Goal: Find specific fact: Find contact information

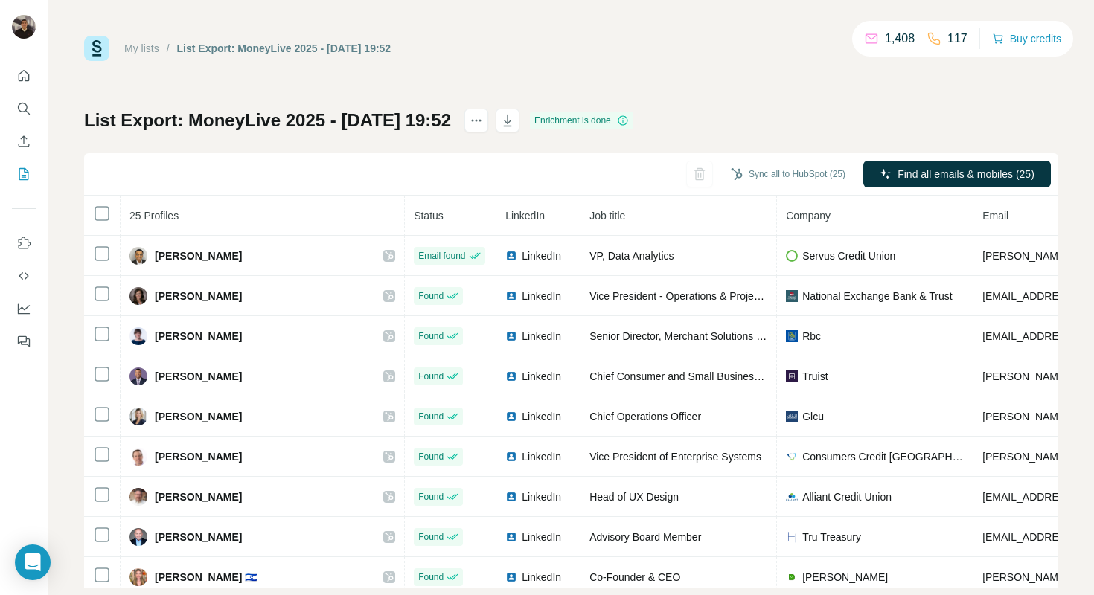
scroll to position [525, 0]
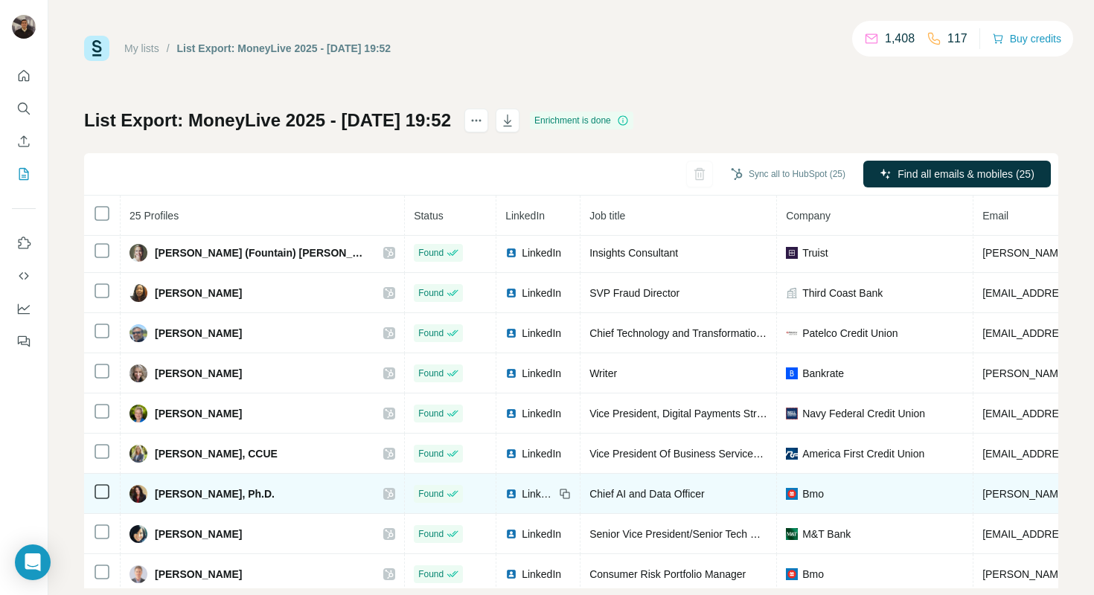
click at [385, 496] on icon at bounding box center [389, 494] width 9 height 12
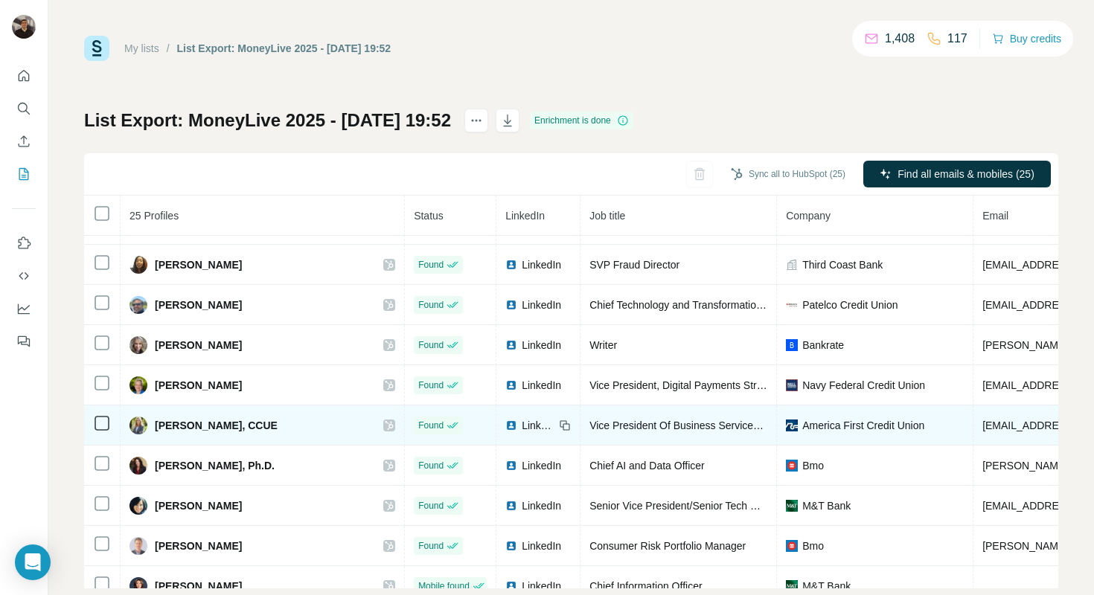
scroll to position [560, 0]
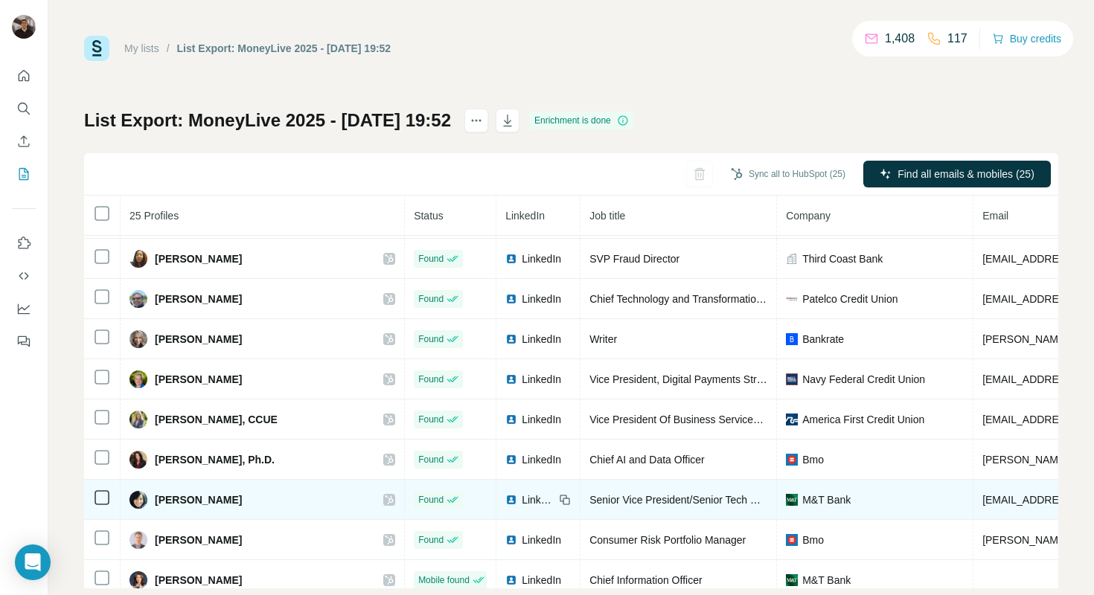
click at [385, 504] on icon at bounding box center [389, 500] width 9 height 12
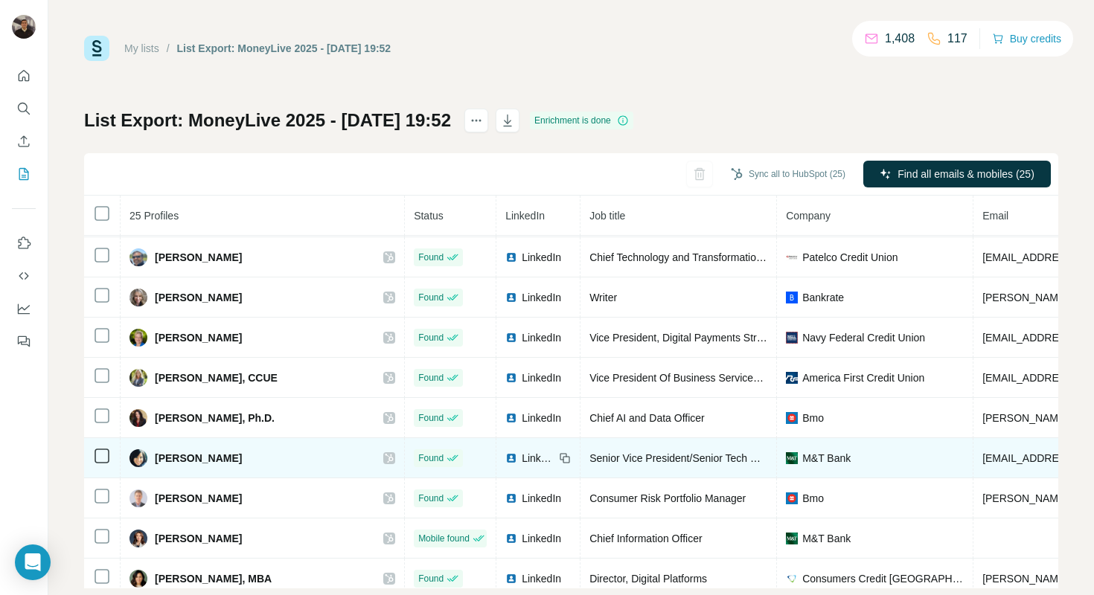
scroll to position [619, 0]
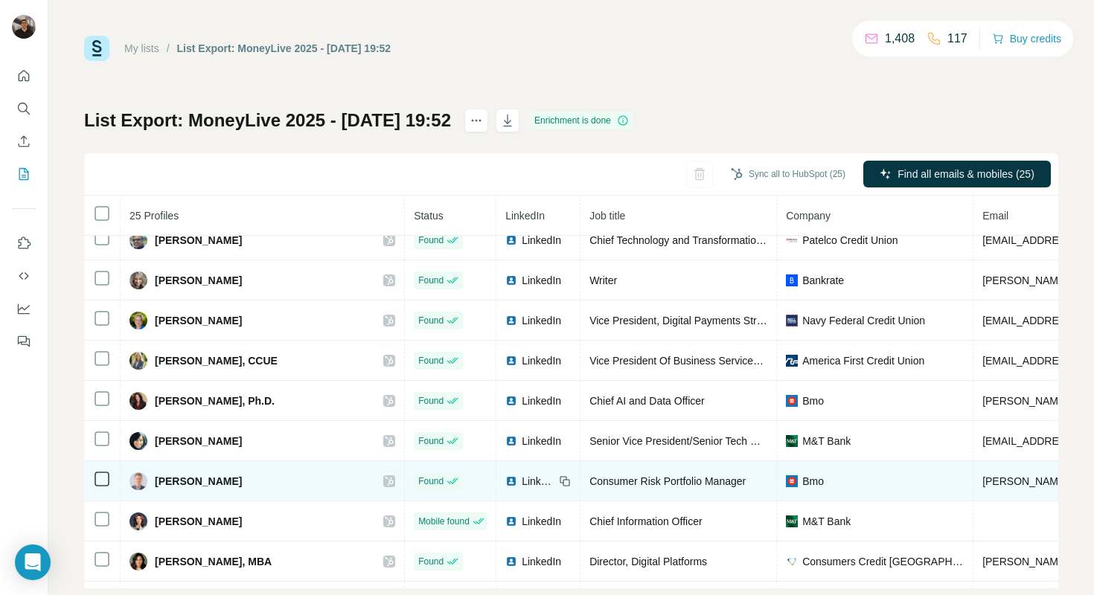
click at [386, 484] on icon at bounding box center [390, 481] width 8 height 9
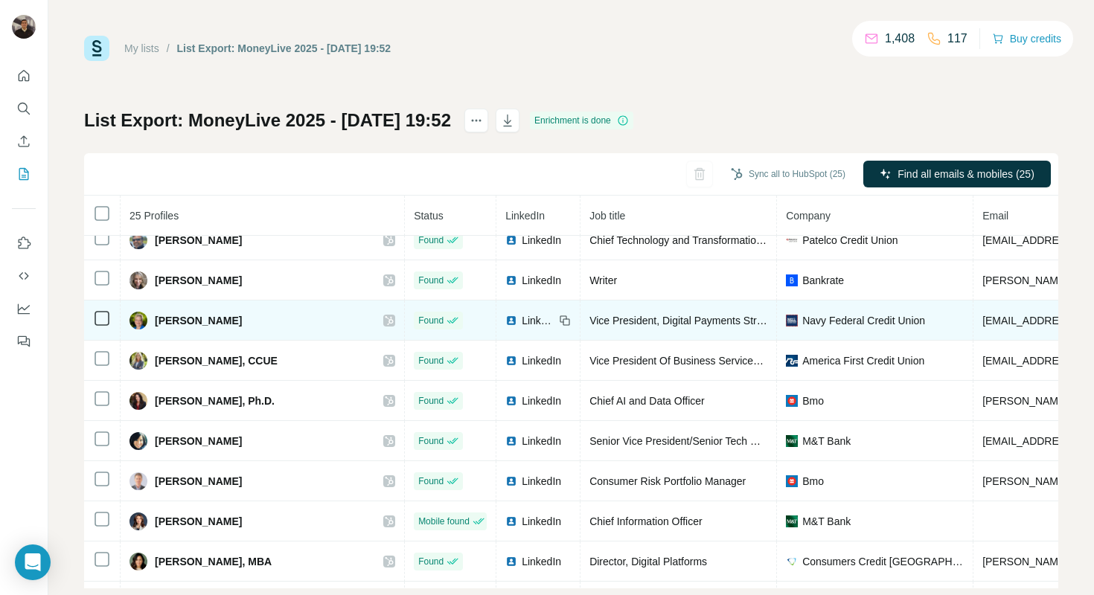
scroll to position [652, 0]
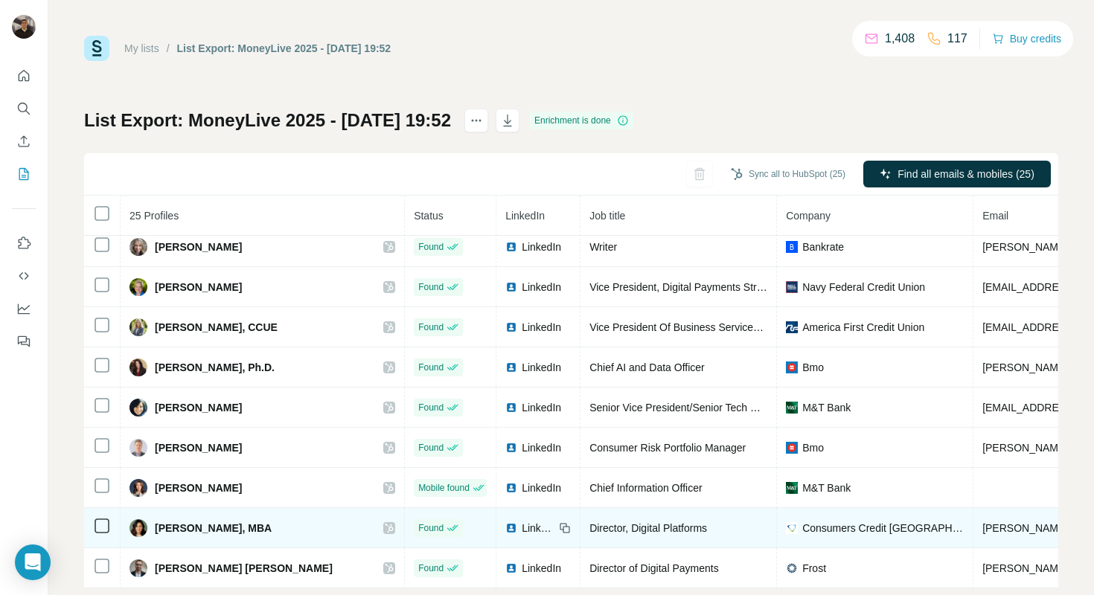
click at [386, 531] on icon at bounding box center [390, 528] width 8 height 9
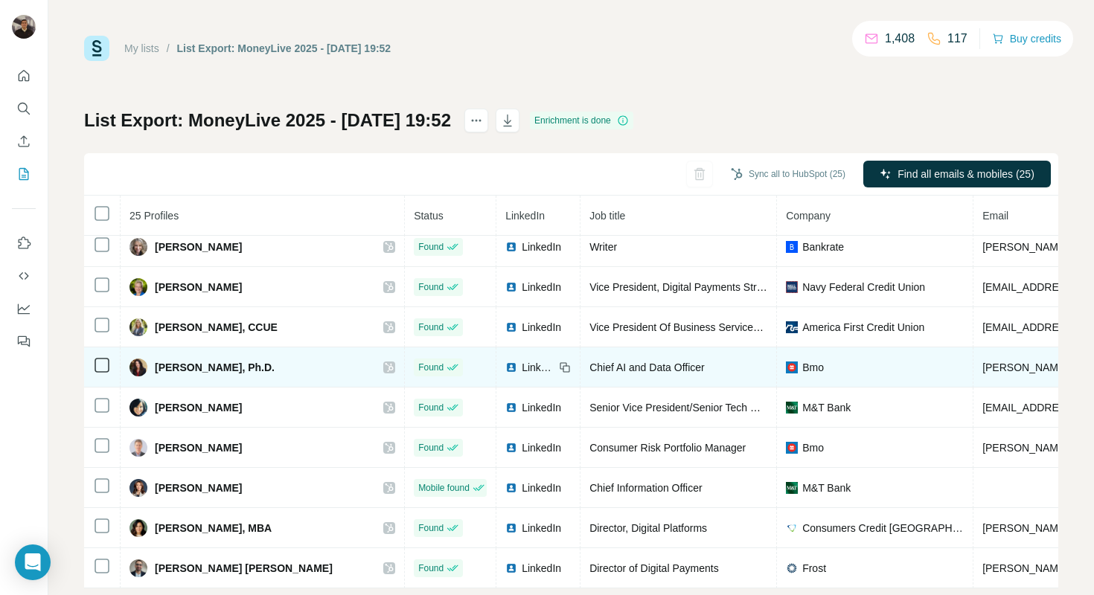
scroll to position [29, 0]
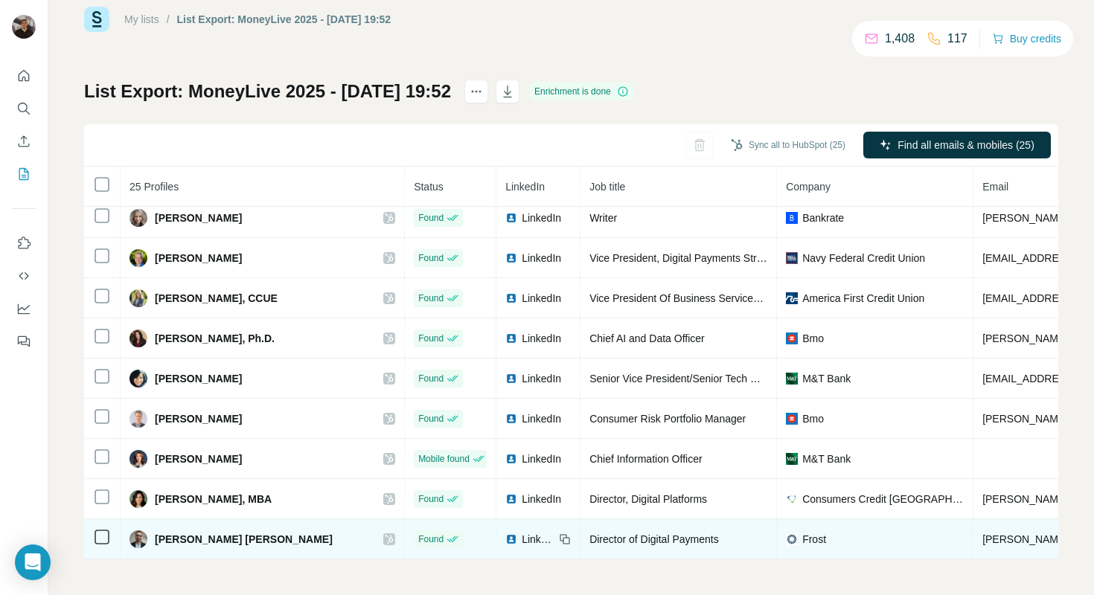
click at [386, 540] on icon at bounding box center [390, 539] width 8 height 9
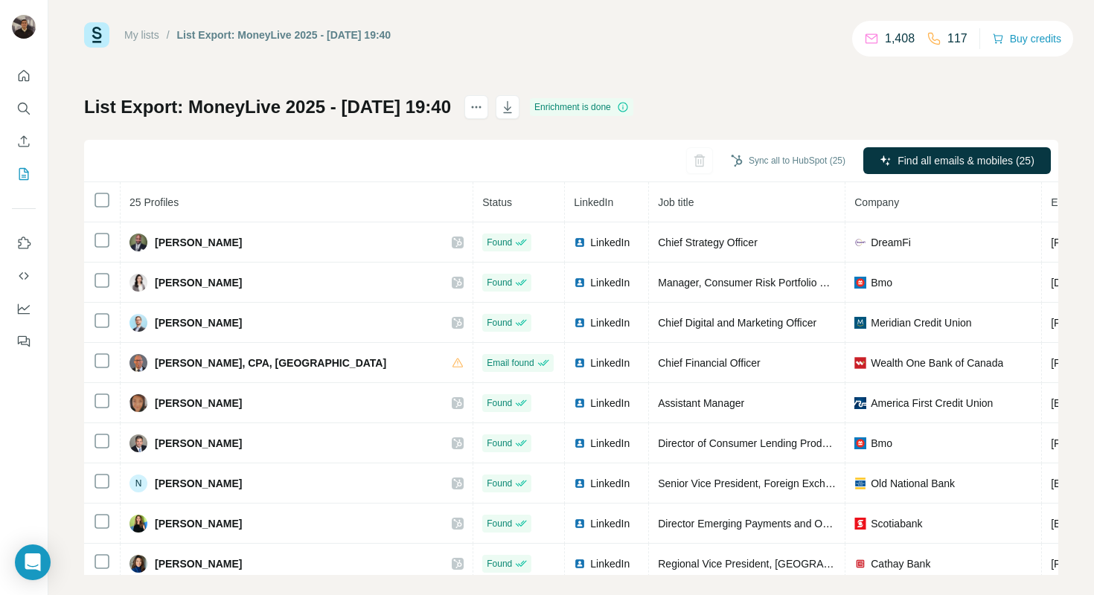
scroll to position [14, 0]
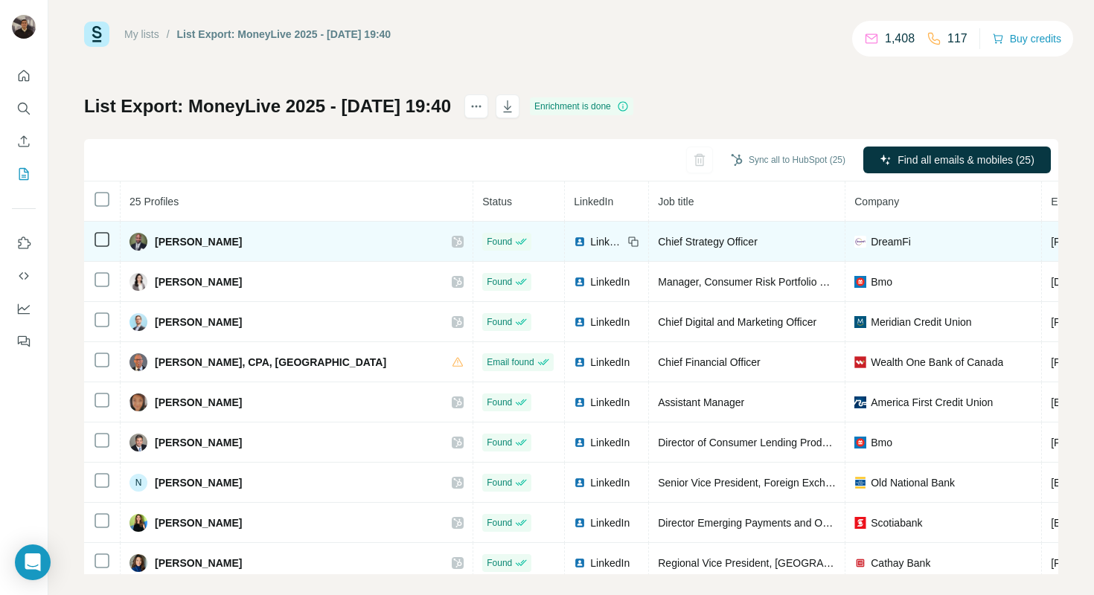
click at [453, 240] on icon at bounding box center [457, 242] width 9 height 12
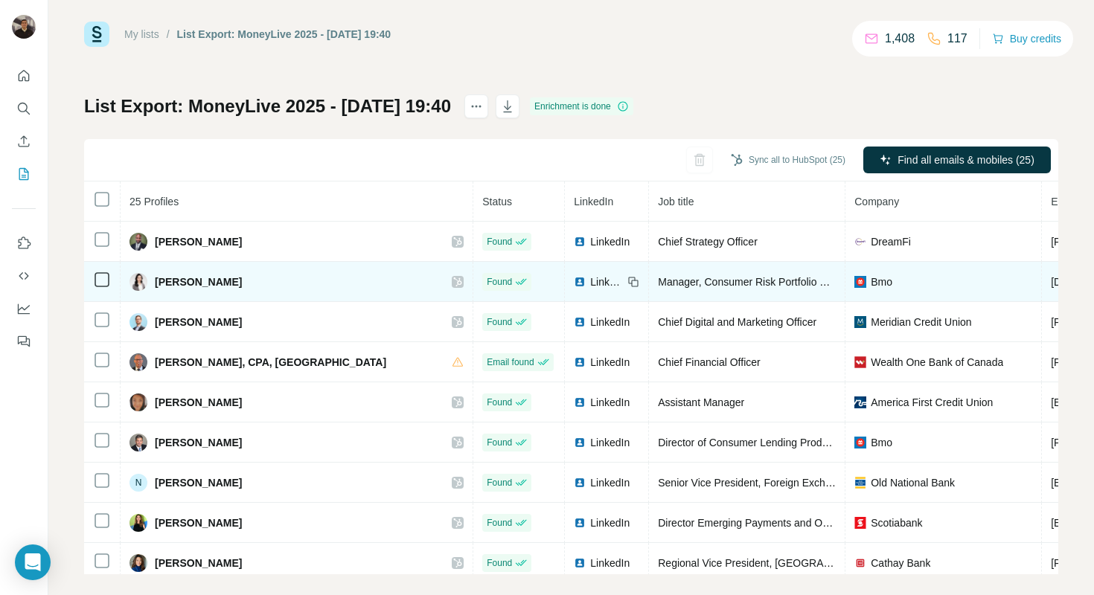
click at [455, 280] on icon at bounding box center [458, 282] width 8 height 9
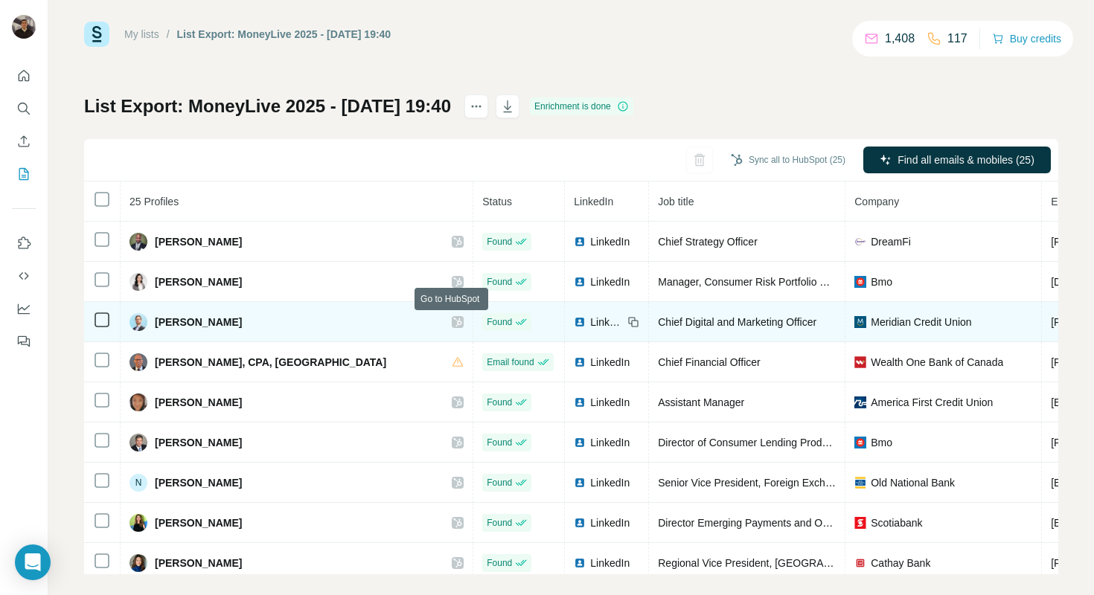
click at [453, 320] on icon at bounding box center [457, 322] width 9 height 12
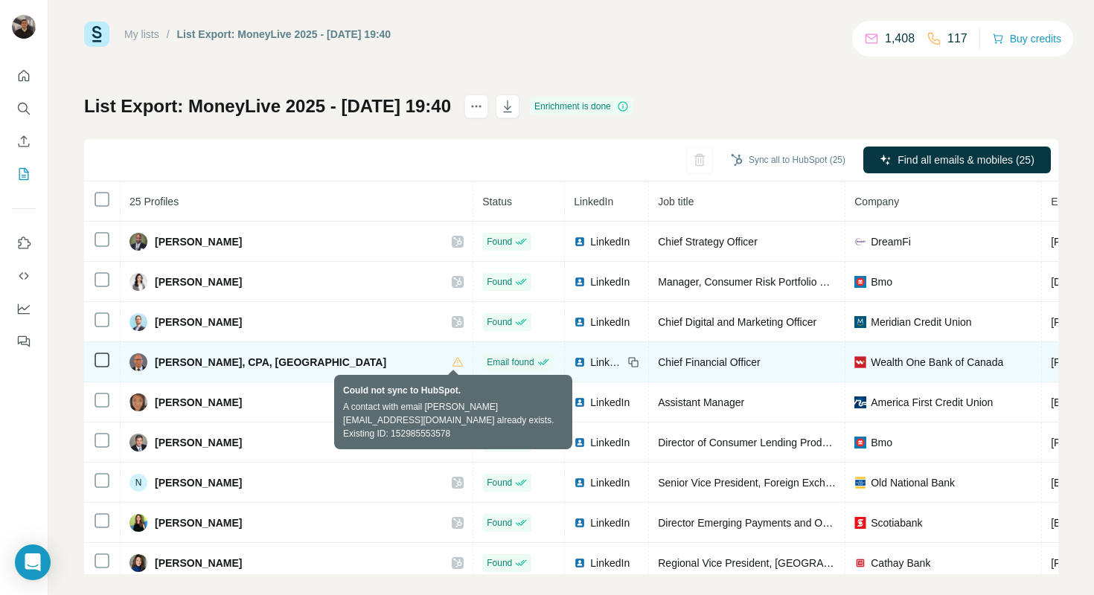
click at [452, 362] on icon at bounding box center [458, 363] width 12 height 12
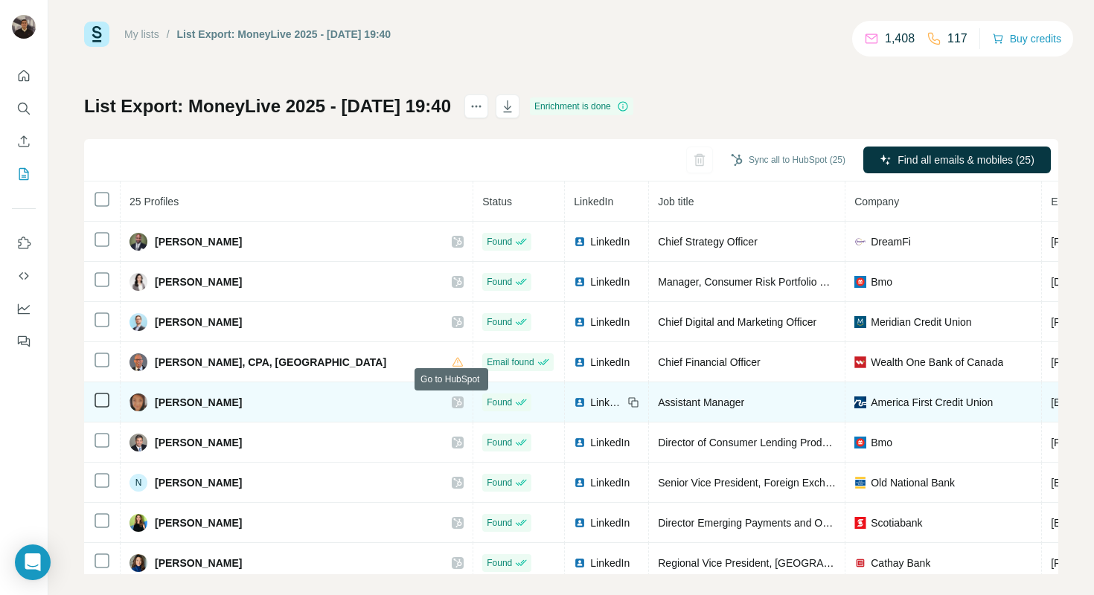
click at [454, 404] on icon at bounding box center [458, 402] width 8 height 9
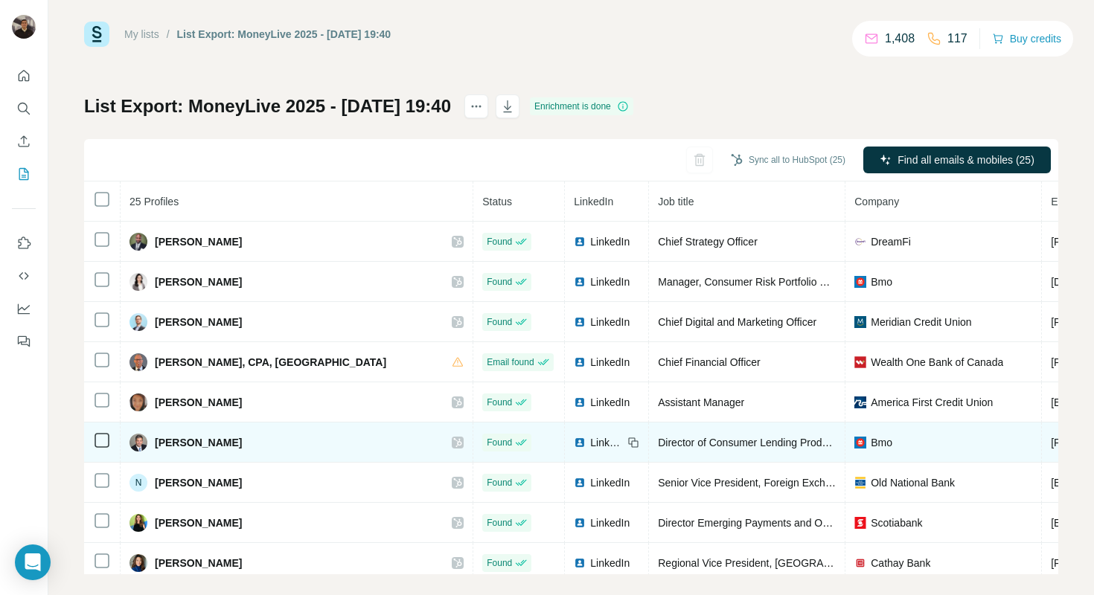
click at [454, 442] on icon at bounding box center [457, 443] width 9 height 12
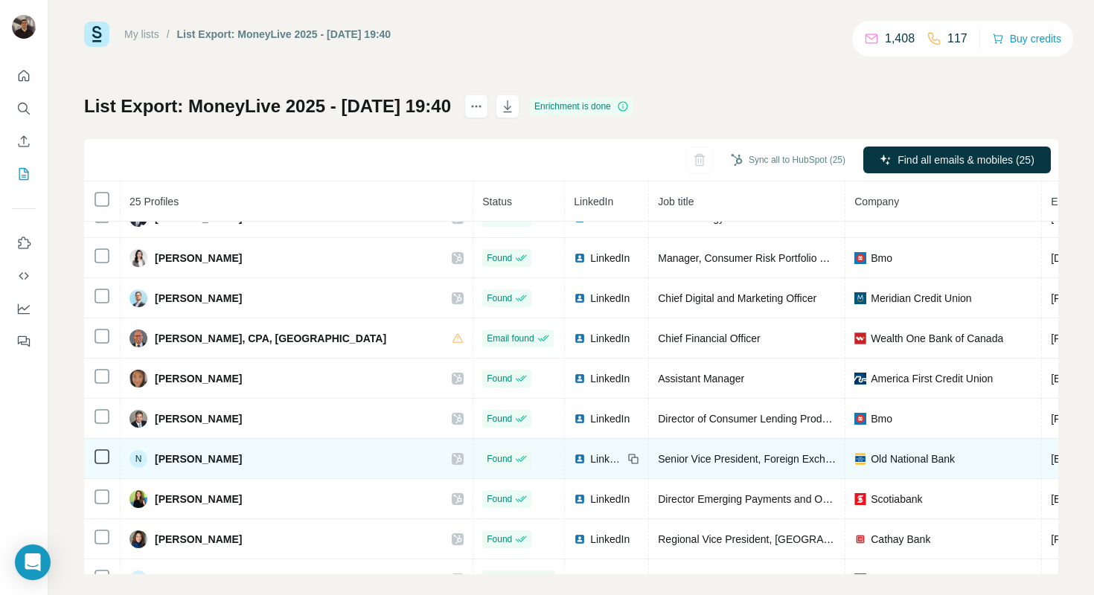
click at [456, 461] on icon at bounding box center [458, 459] width 8 height 9
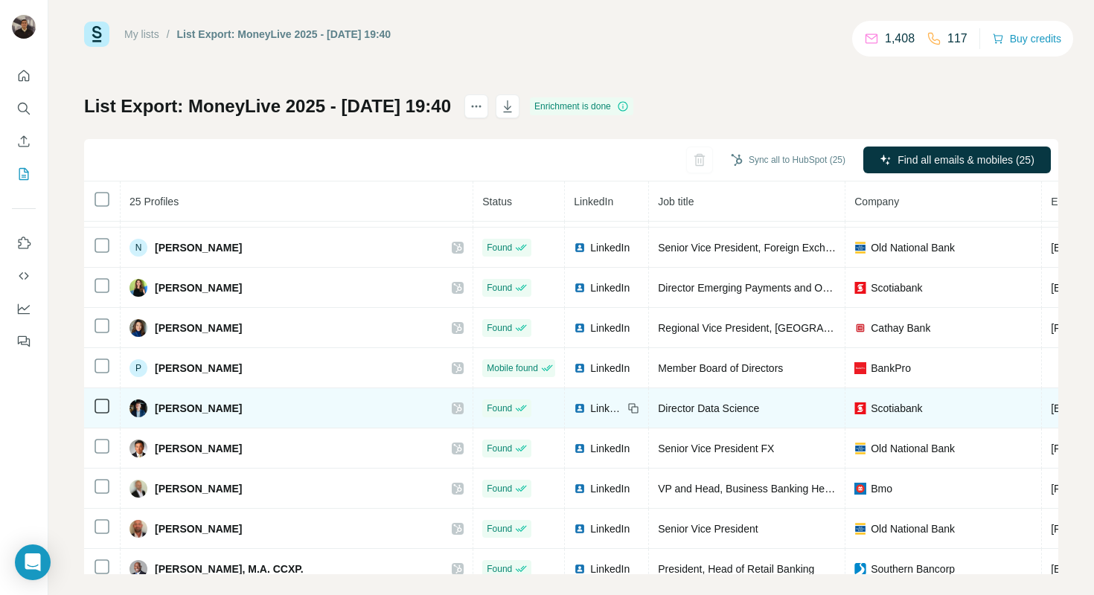
scroll to position [227, 0]
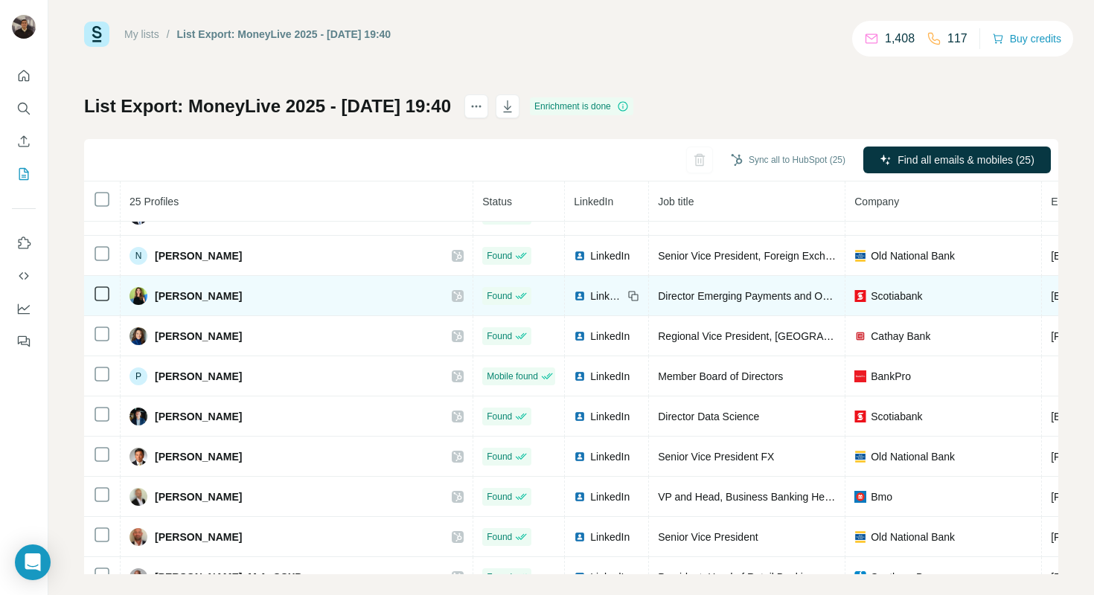
click at [454, 294] on icon at bounding box center [457, 296] width 9 height 12
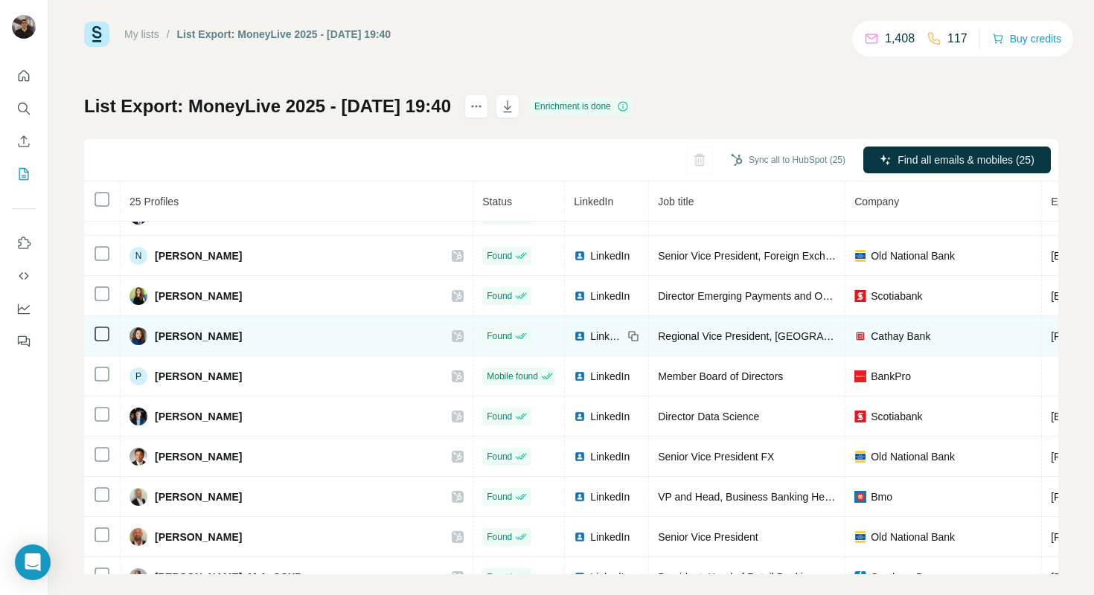
click at [453, 336] on icon at bounding box center [457, 336] width 9 height 12
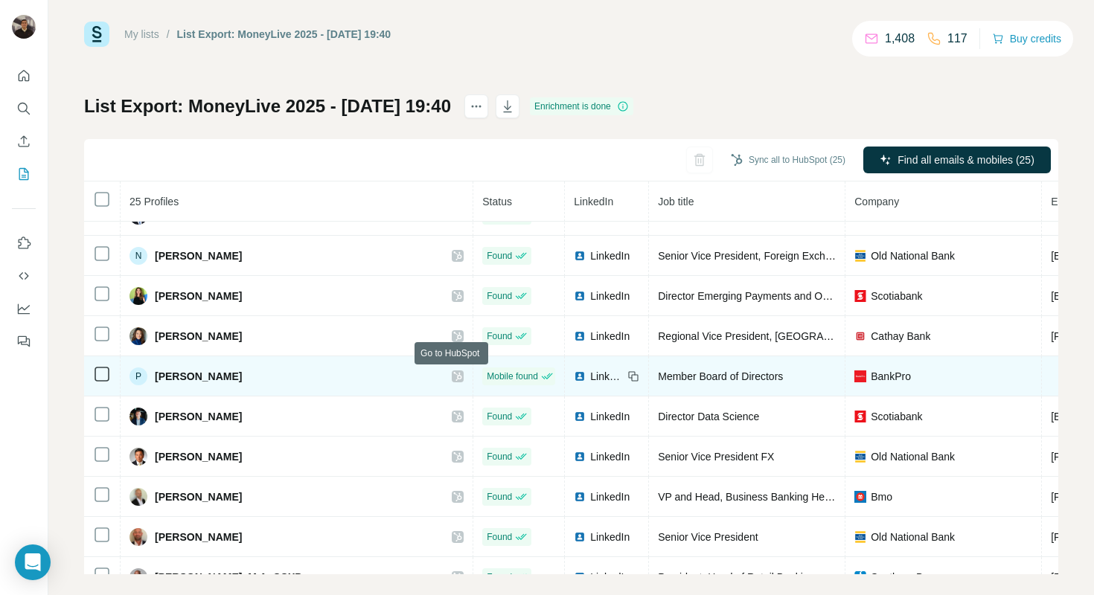
click at [454, 380] on icon at bounding box center [457, 377] width 9 height 12
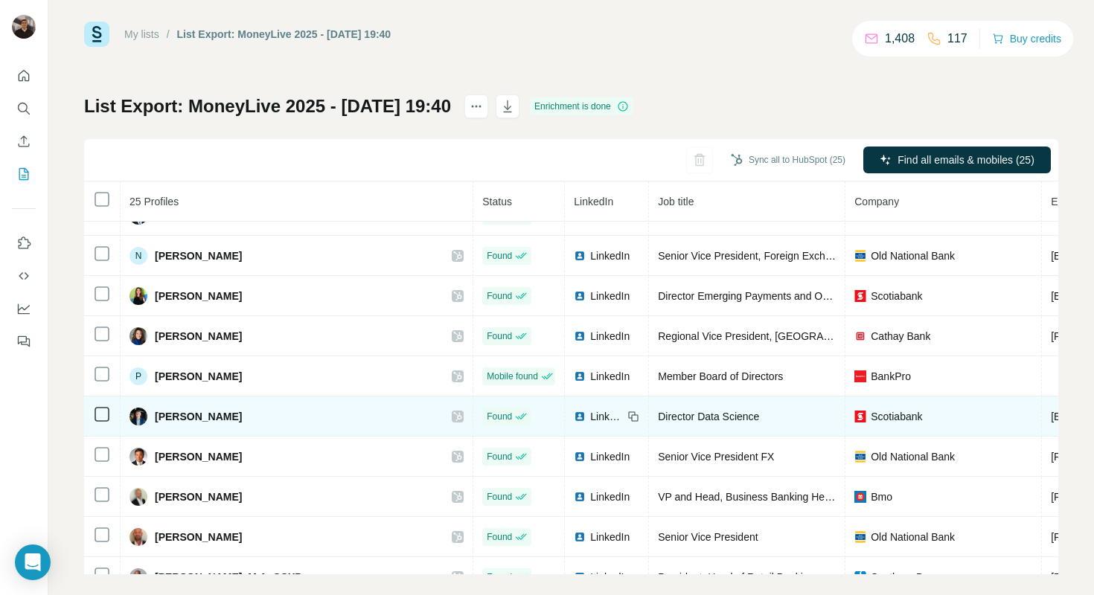
click at [456, 418] on icon at bounding box center [457, 417] width 9 height 12
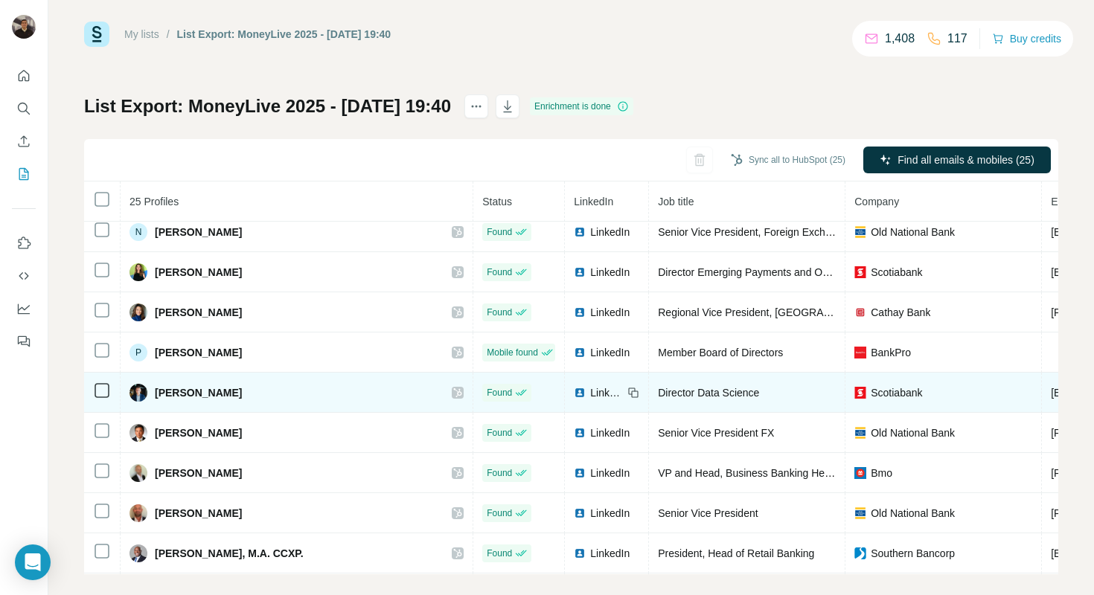
scroll to position [252, 0]
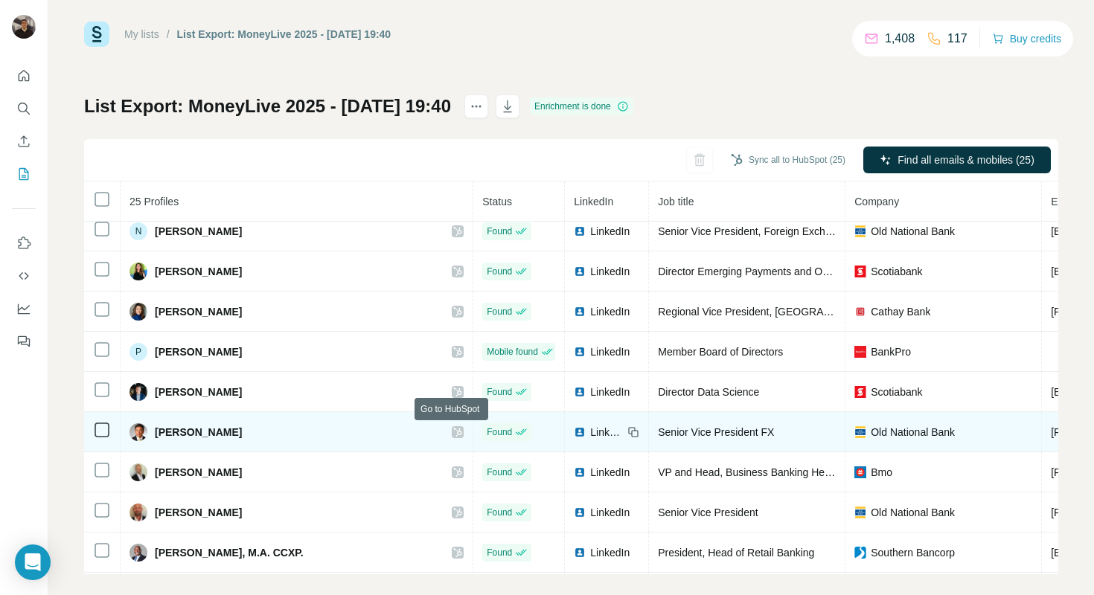
click at [455, 434] on icon at bounding box center [458, 432] width 8 height 9
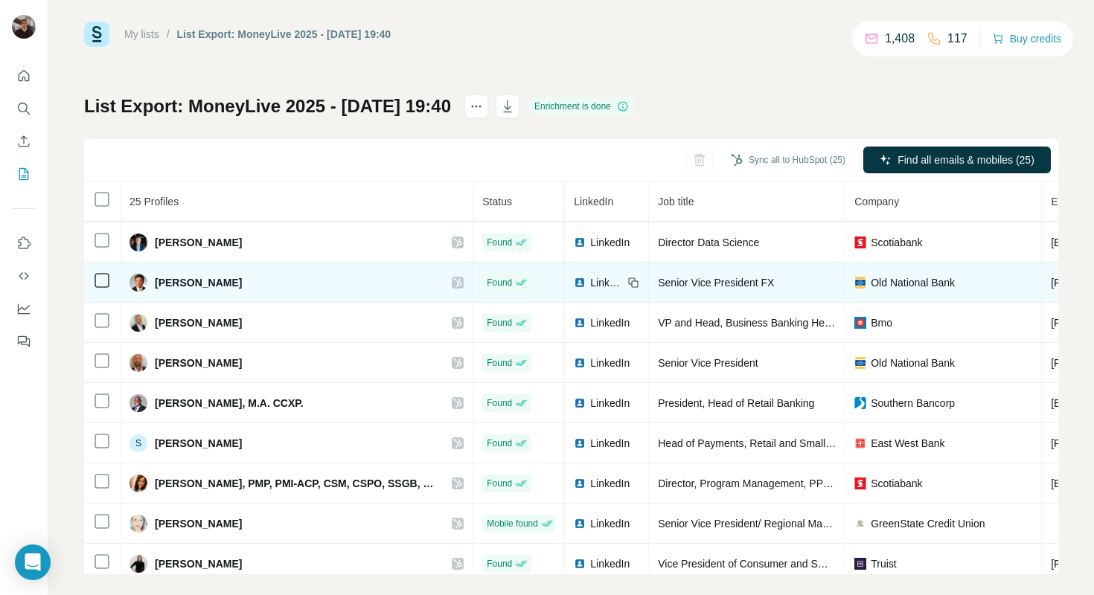
scroll to position [392, 0]
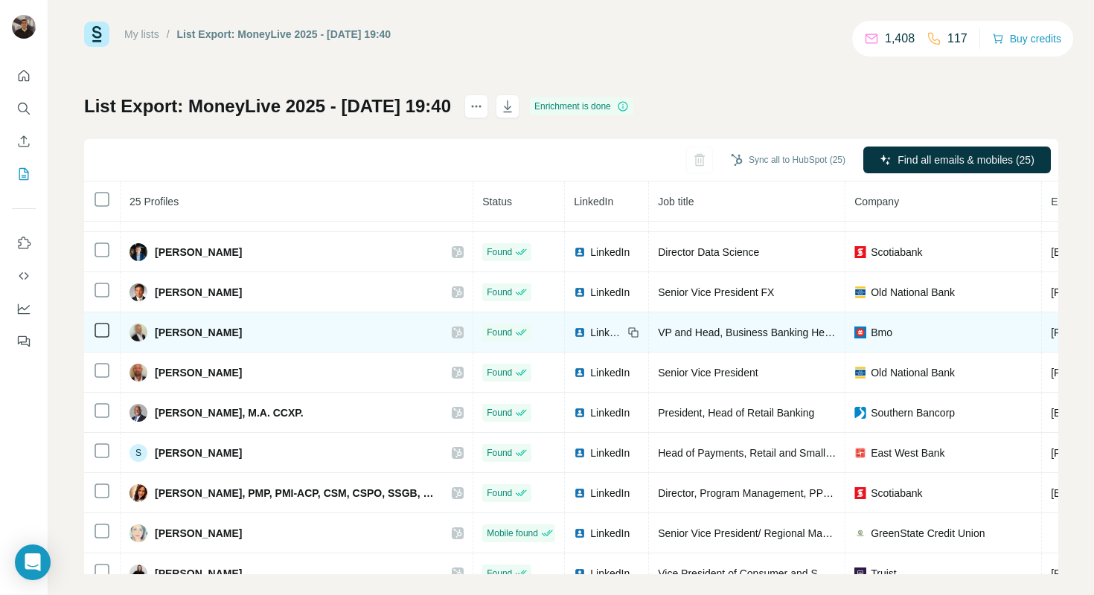
click at [455, 333] on icon at bounding box center [457, 333] width 9 height 12
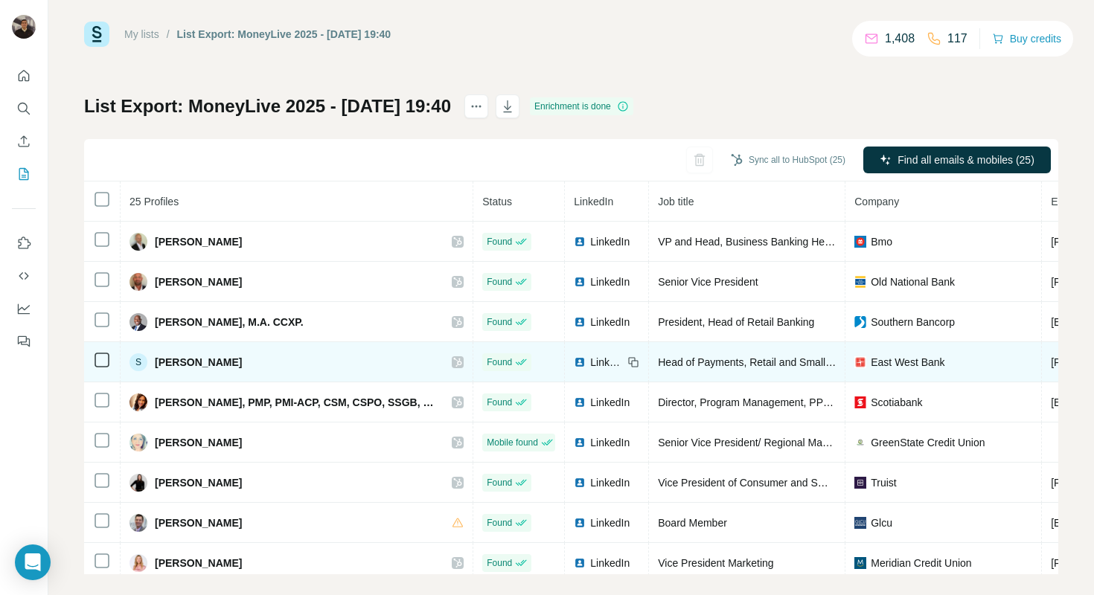
scroll to position [488, 0]
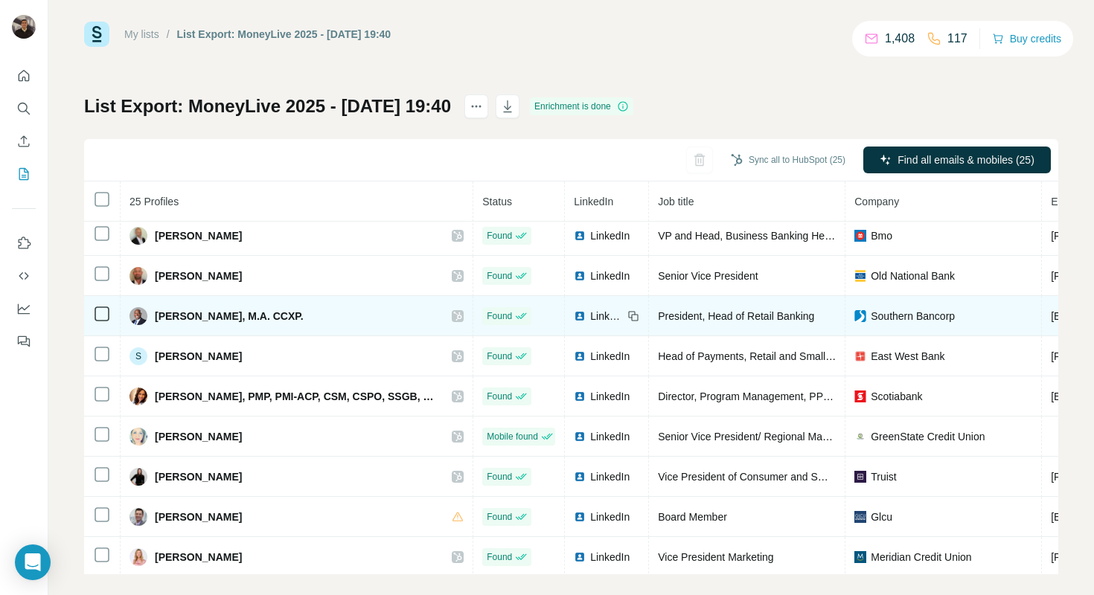
click at [455, 318] on icon at bounding box center [458, 316] width 8 height 9
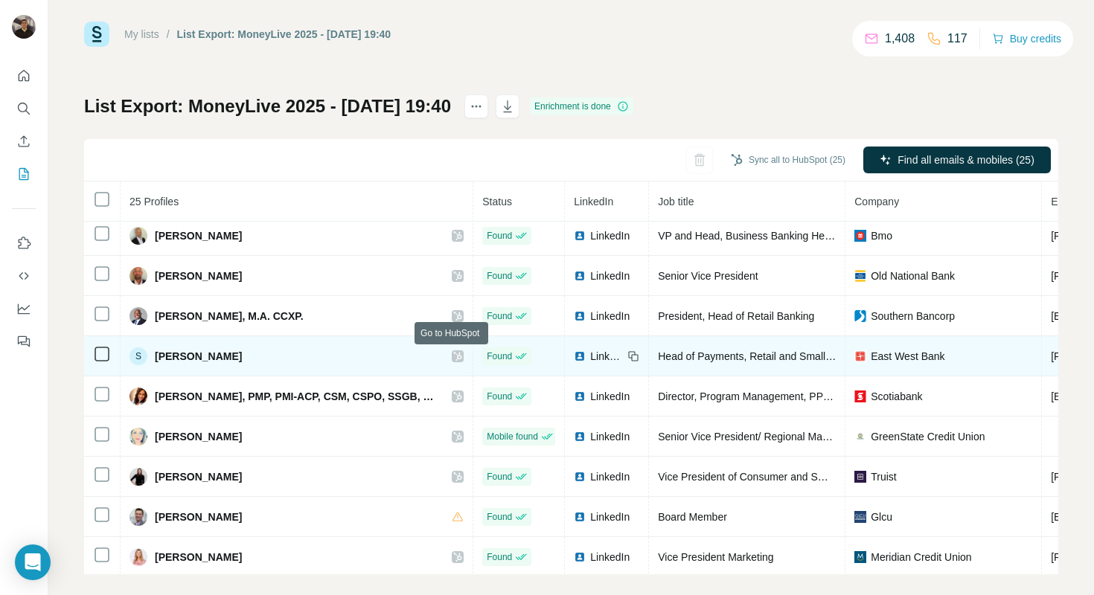
click at [453, 357] on icon at bounding box center [457, 357] width 9 height 12
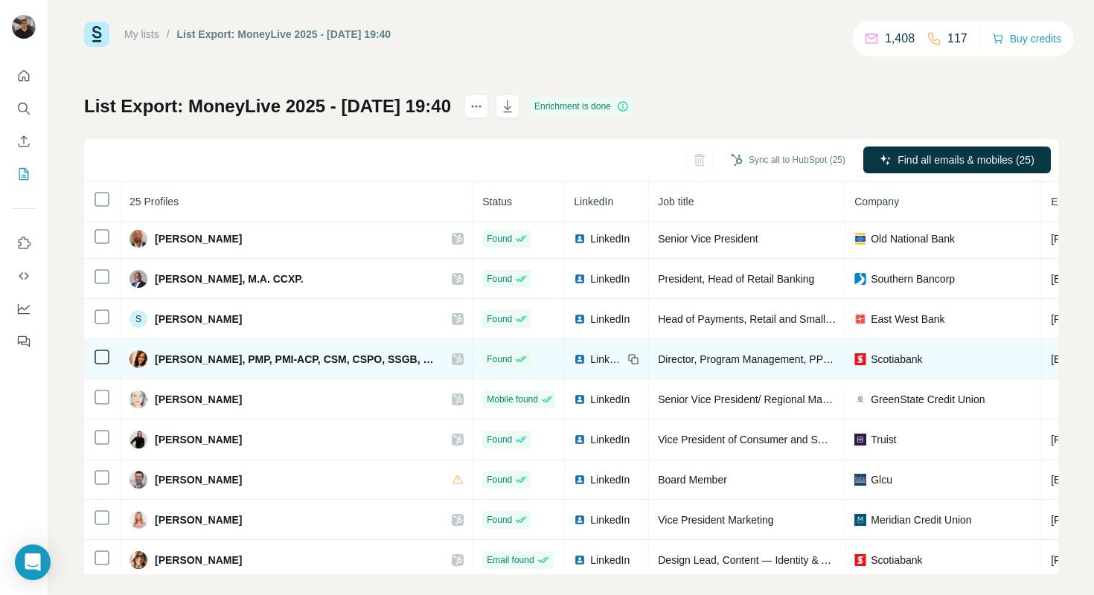
scroll to position [527, 0]
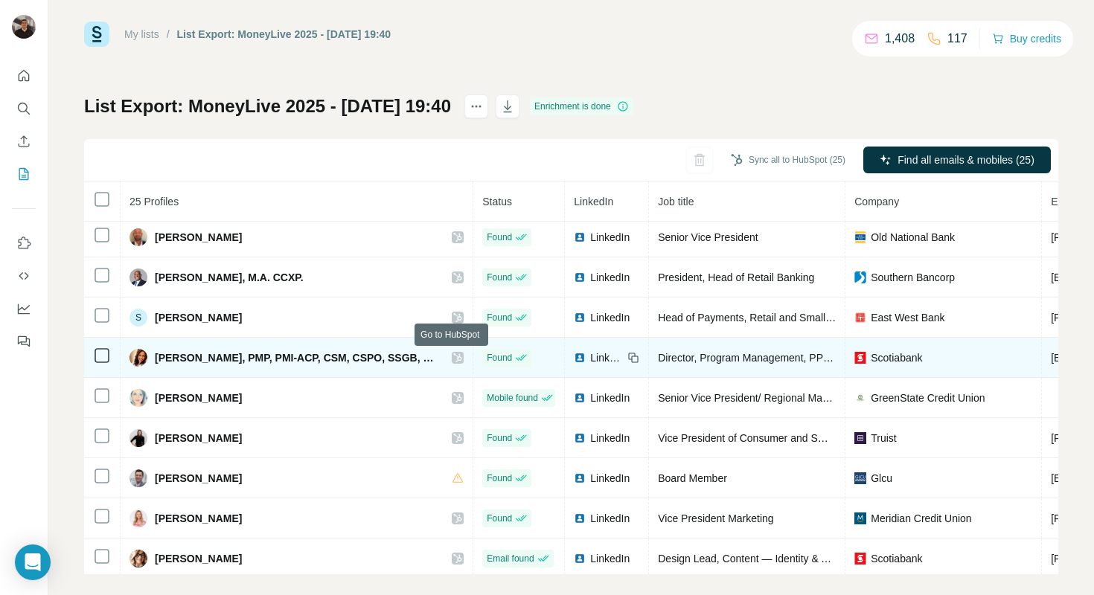
click at [454, 358] on icon at bounding box center [458, 358] width 8 height 9
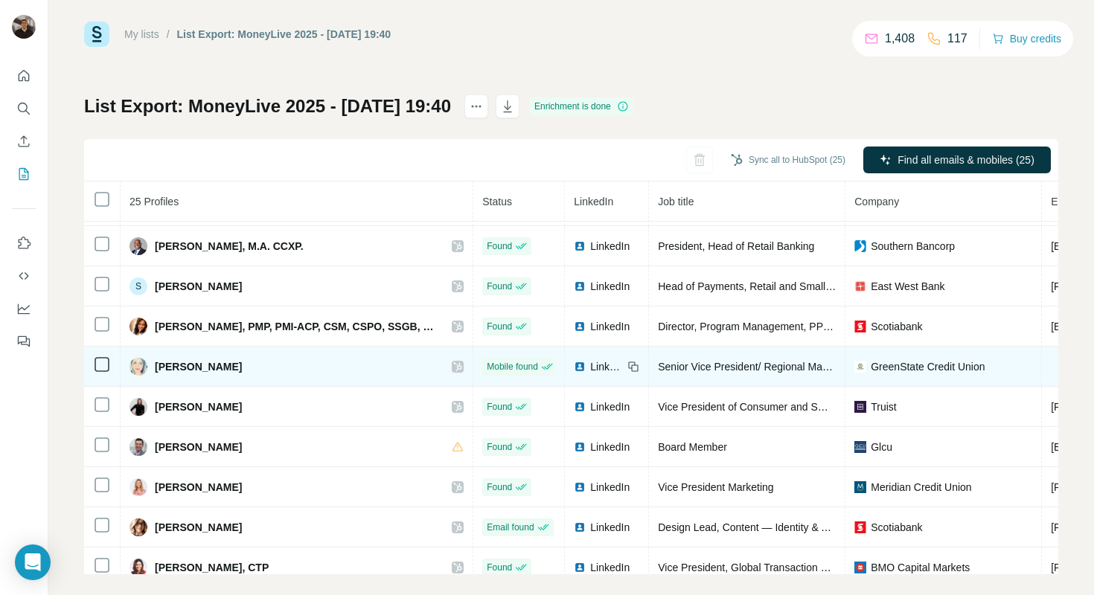
scroll to position [570, 0]
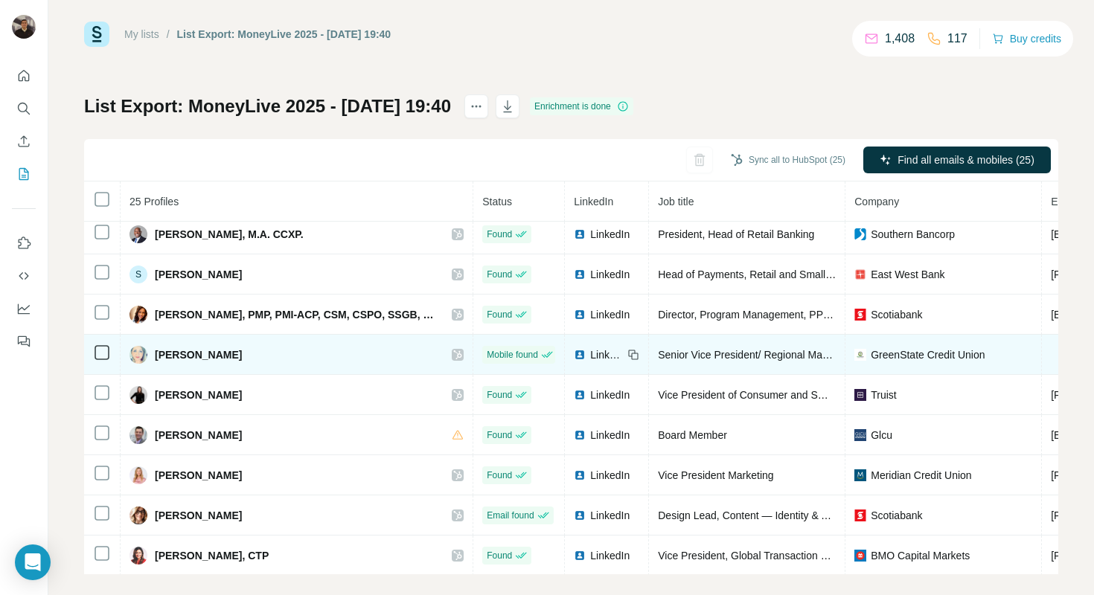
click at [453, 357] on icon at bounding box center [457, 355] width 9 height 12
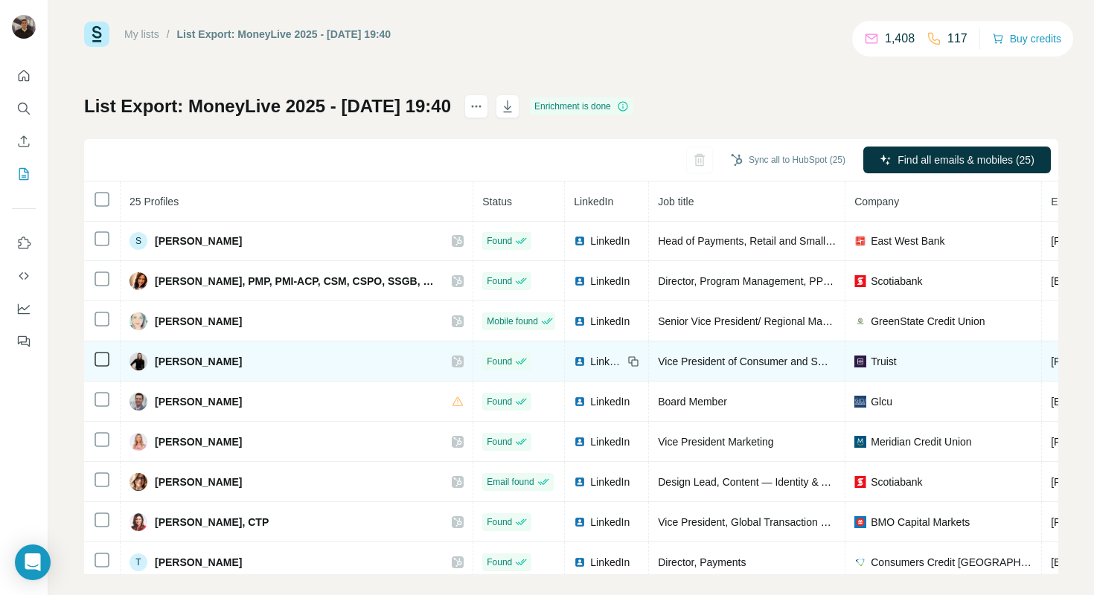
scroll to position [615, 0]
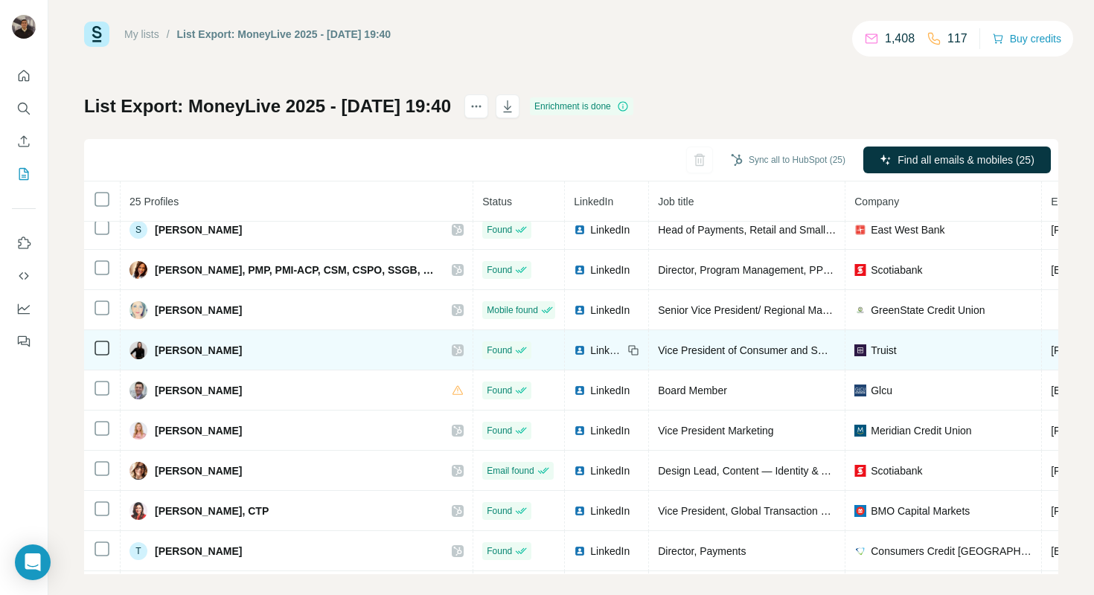
click at [454, 351] on icon at bounding box center [457, 351] width 9 height 12
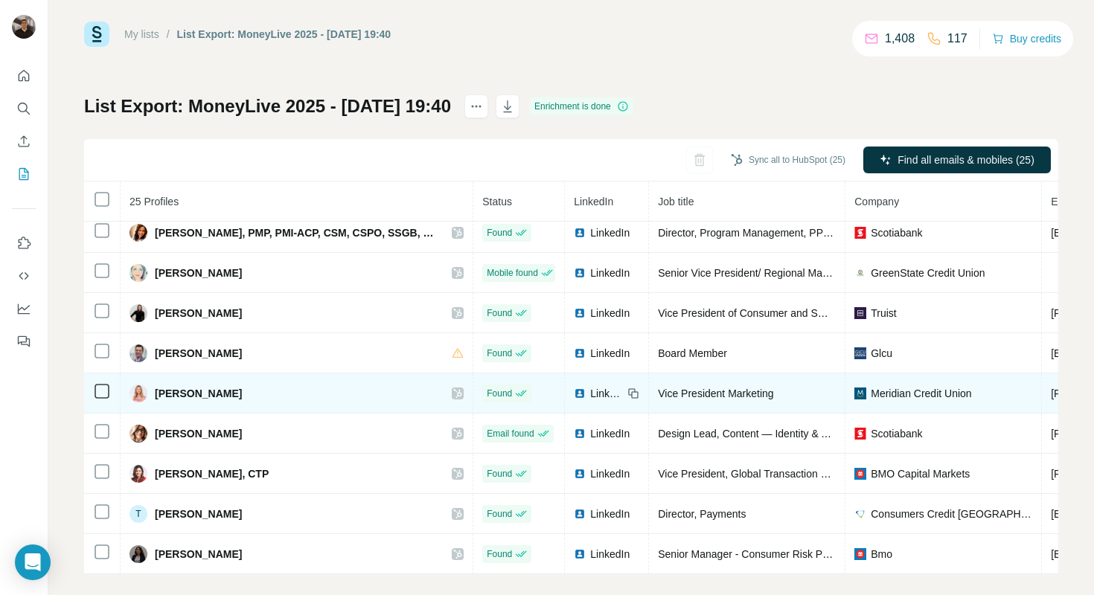
click at [456, 392] on icon at bounding box center [458, 393] width 8 height 9
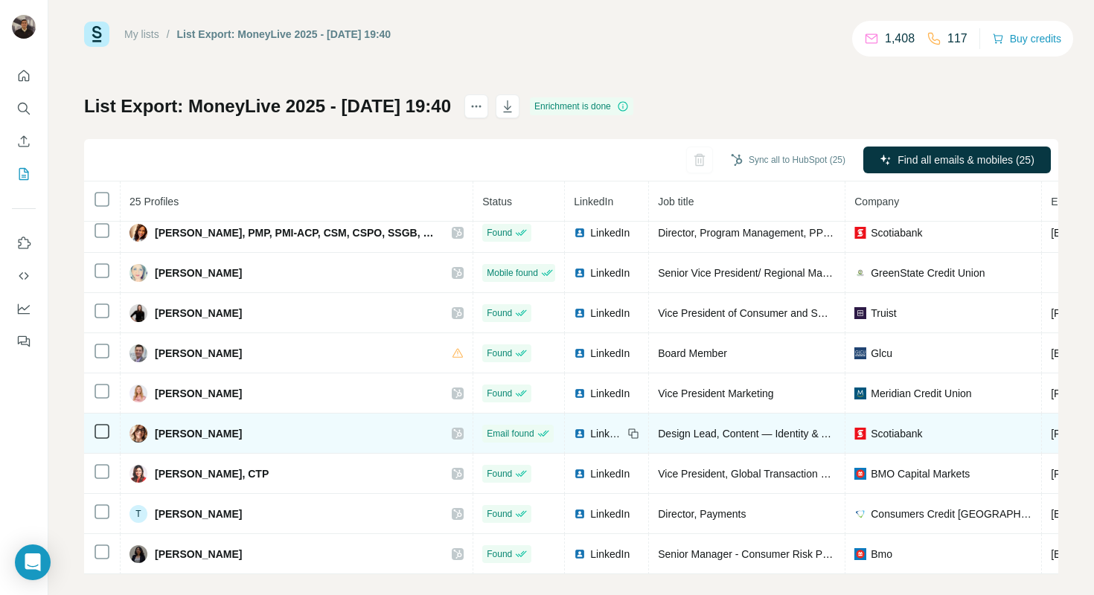
scroll to position [29, 0]
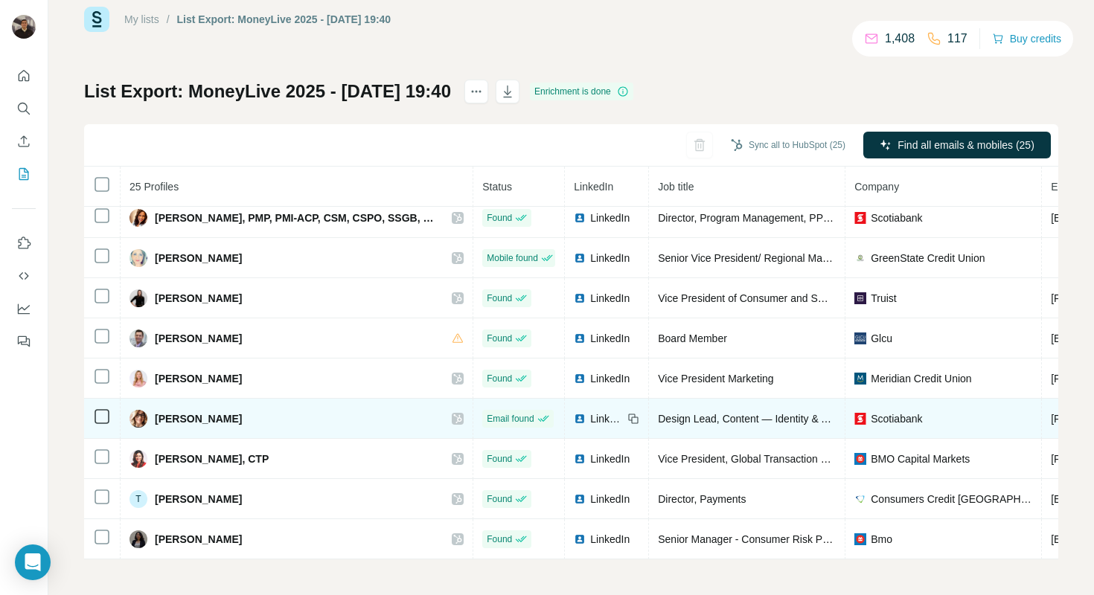
click at [453, 419] on icon at bounding box center [457, 419] width 9 height 12
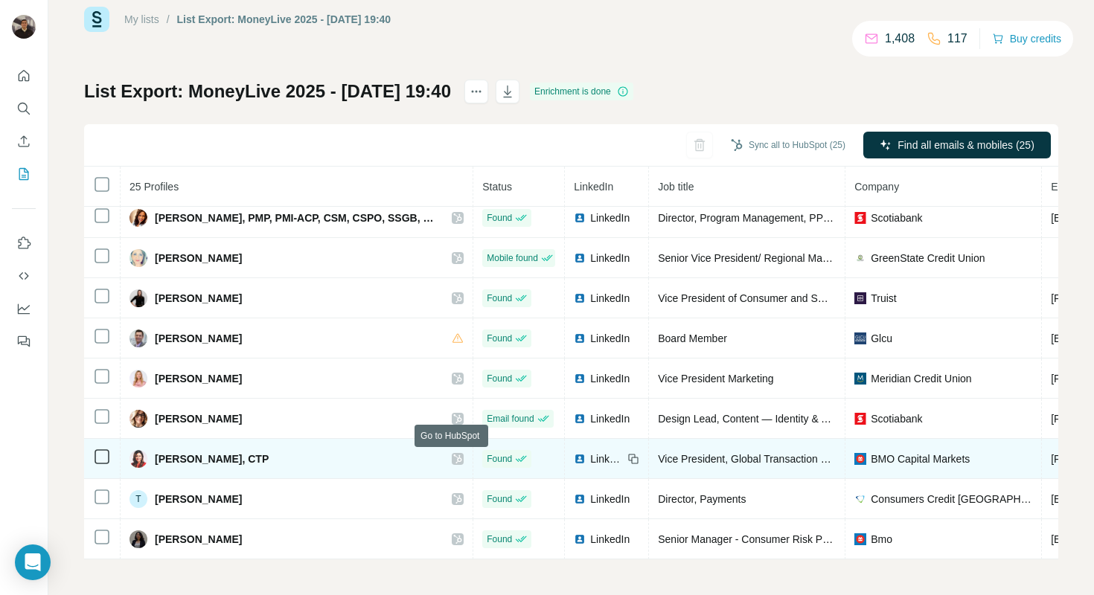
click at [456, 459] on icon at bounding box center [458, 459] width 8 height 9
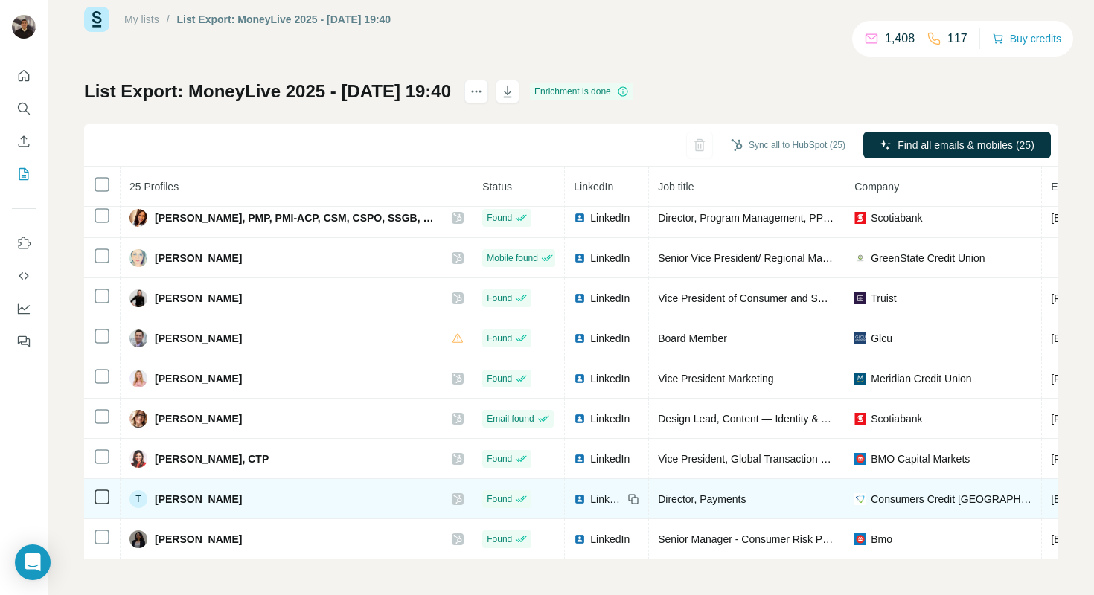
click at [455, 499] on icon at bounding box center [457, 499] width 9 height 12
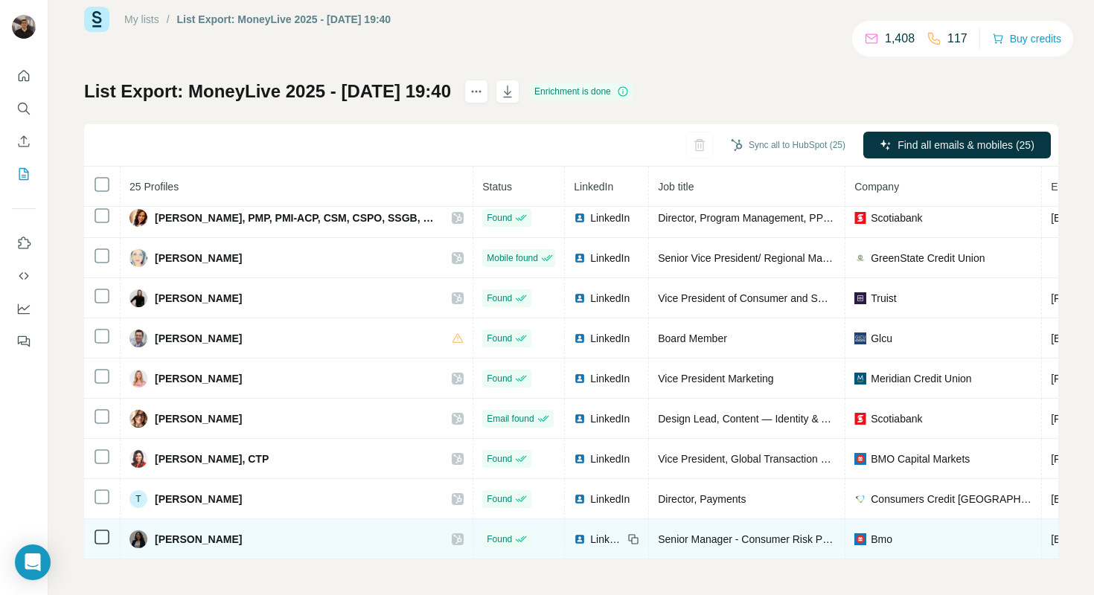
click at [455, 537] on icon at bounding box center [458, 539] width 8 height 9
click at [593, 542] on span "LinkedIn" at bounding box center [606, 539] width 33 height 15
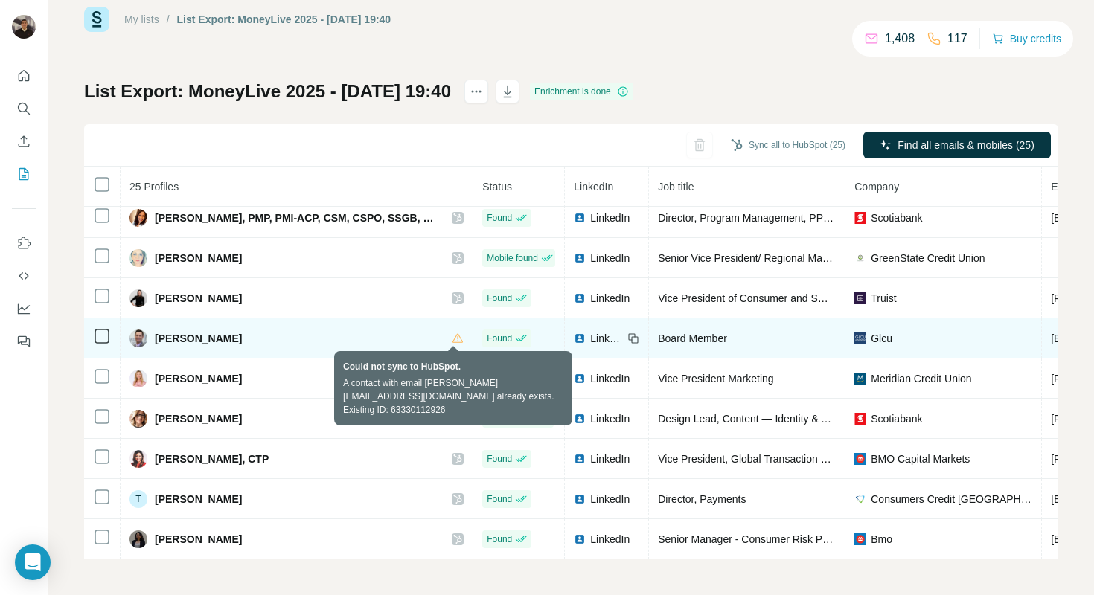
click at [452, 339] on icon at bounding box center [458, 339] width 12 height 12
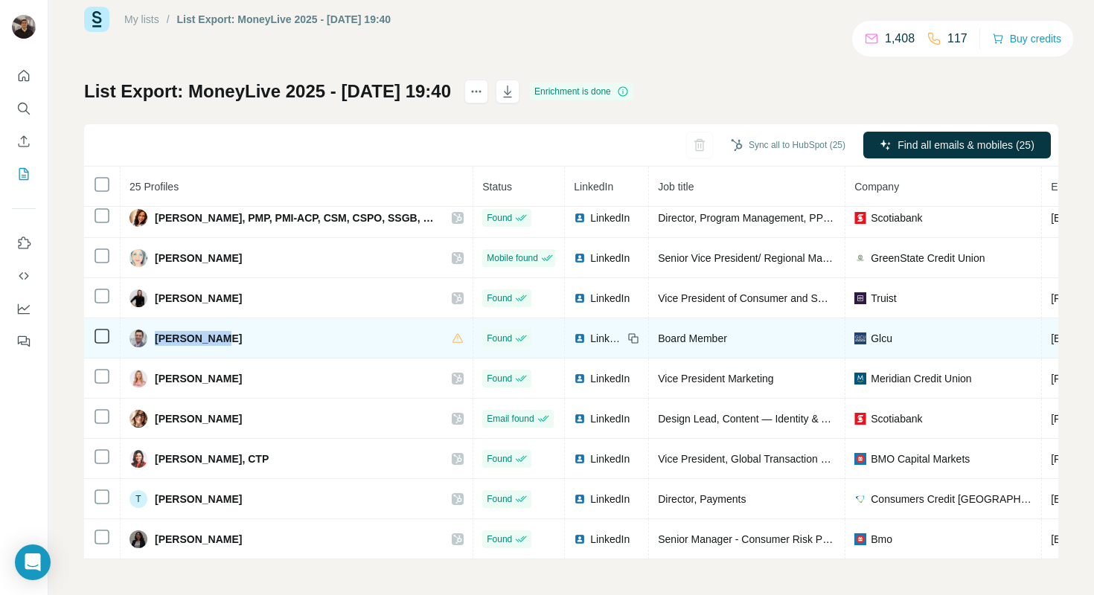
drag, startPoint x: 256, startPoint y: 338, endPoint x: 150, endPoint y: 338, distance: 105.7
click at [152, 338] on div "[PERSON_NAME]" at bounding box center [297, 339] width 334 height 18
copy span "[PERSON_NAME]"
click at [584, 337] on div "LinkedIn" at bounding box center [598, 338] width 49 height 15
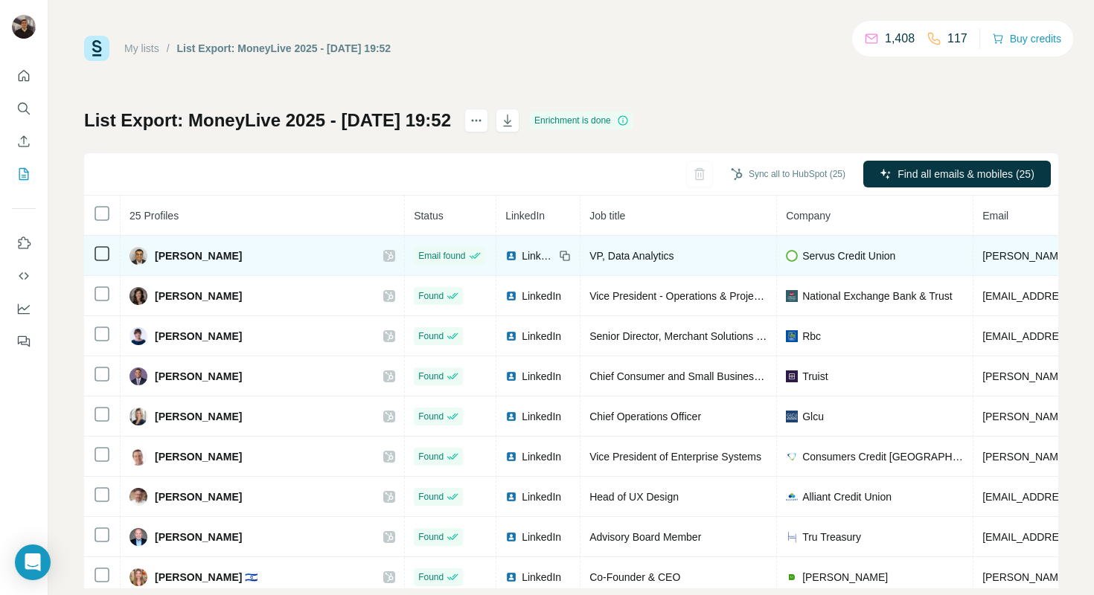
click at [385, 257] on icon at bounding box center [389, 256] width 9 height 12
